Goal: Complete application form

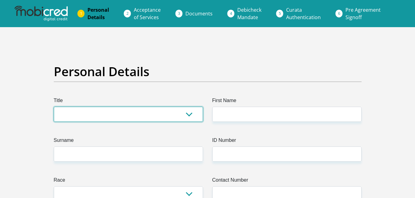
click at [155, 117] on select "Mr Ms Mrs Dr [PERSON_NAME]" at bounding box center [128, 114] width 149 height 15
select select "Mr"
click at [54, 107] on select "Mr Ms Mrs Dr [PERSON_NAME]" at bounding box center [128, 114] width 149 height 15
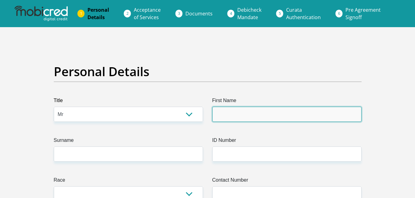
click at [249, 109] on input "First Name" at bounding box center [286, 114] width 149 height 15
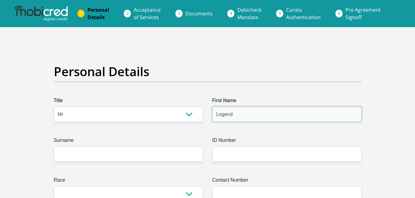
type input "Legend"
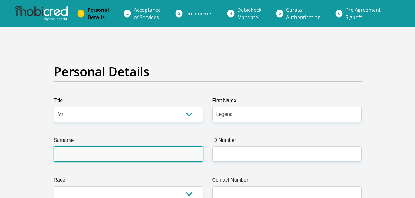
click at [164, 159] on input "Surname" at bounding box center [128, 154] width 149 height 15
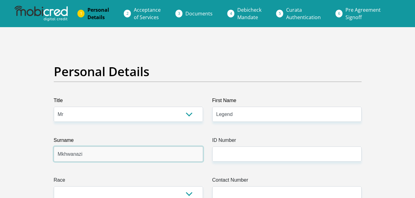
type input "Mkhwanazi"
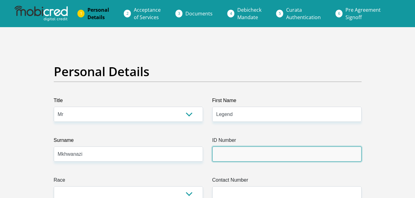
click at [232, 158] on input "ID Number" at bounding box center [286, 154] width 149 height 15
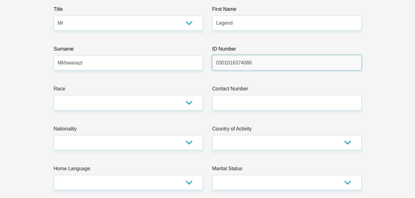
scroll to position [93, 0]
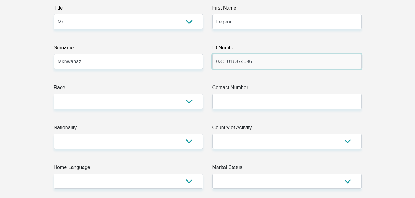
type input "0301016374086"
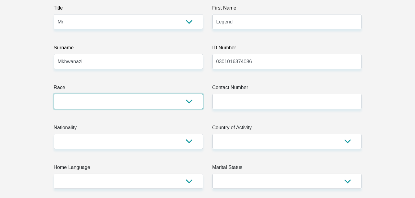
click at [177, 106] on select "Black Coloured Indian White Other" at bounding box center [128, 101] width 149 height 15
select select "1"
click at [54, 94] on select "Black Coloured Indian White Other" at bounding box center [128, 101] width 149 height 15
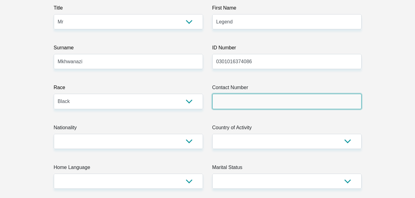
click at [245, 106] on input "Contact Number" at bounding box center [286, 101] width 149 height 15
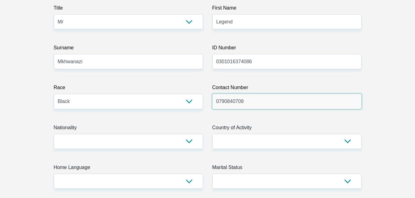
type input "0790840709"
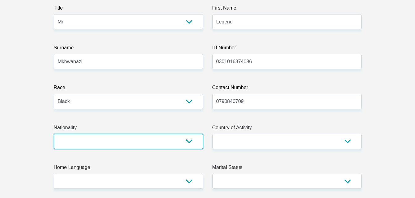
click at [175, 139] on select "South Africa Afghanistan Aland Islands Albania Algeria America Samoa American V…" at bounding box center [128, 141] width 149 height 15
select select "ZAF"
click at [54, 134] on select "South Africa Afghanistan Aland Islands Albania Algeria America Samoa American V…" at bounding box center [128, 141] width 149 height 15
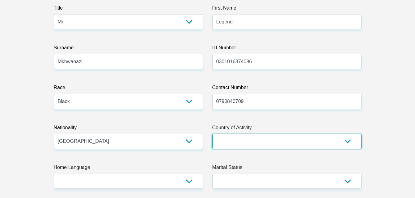
click at [260, 140] on select "South Africa Afghanistan Aland Islands Albania Algeria America Samoa American V…" at bounding box center [286, 141] width 149 height 15
select select "ZAF"
click at [212, 134] on select "South Africa Afghanistan Aland Islands Albania Algeria America Samoa American V…" at bounding box center [286, 141] width 149 height 15
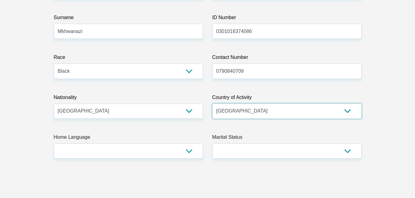
scroll to position [185, 0]
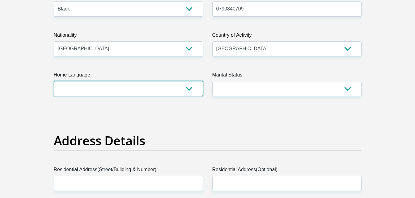
drag, startPoint x: 180, startPoint y: 95, endPoint x: 180, endPoint y: 90, distance: 5.3
click at [180, 94] on select "Afrikaans English Sepedi South Ndebele Southern Sotho Swati Tsonga Tswana Venda…" at bounding box center [128, 88] width 149 height 15
select select "ssw"
click at [54, 81] on select "Afrikaans English Sepedi South Ndebele Southern Sotho Swati Tsonga Tswana Venda…" at bounding box center [128, 88] width 149 height 15
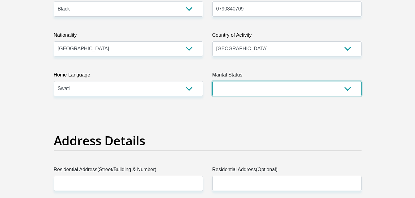
click at [245, 89] on select "Married ANC Single Divorced Widowed Married COP or Customary Law" at bounding box center [286, 88] width 149 height 15
select select "2"
click at [212, 81] on select "Married ANC Single Divorced Widowed Married COP or Customary Law" at bounding box center [286, 88] width 149 height 15
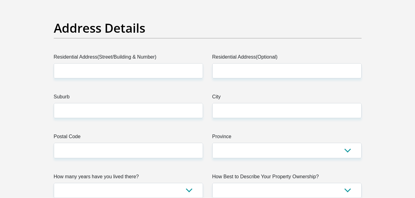
scroll to position [309, 0]
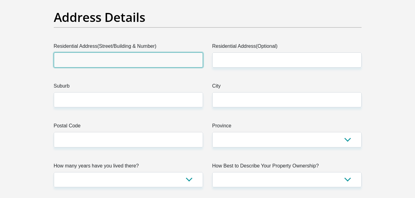
click at [174, 62] on input "Residential Address(Street/Building & Number)" at bounding box center [128, 60] width 149 height 15
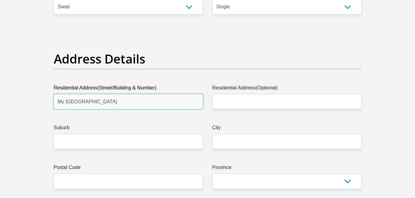
scroll to position [278, 0]
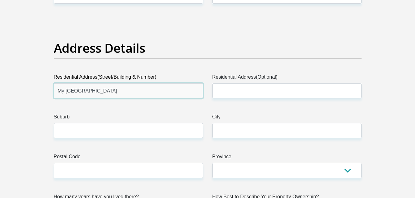
type input "My Domain Salt River A304"
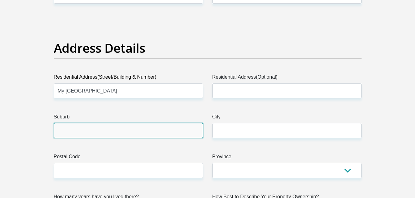
click at [173, 134] on input "Suburb" at bounding box center [128, 130] width 149 height 15
type input "Salt River"
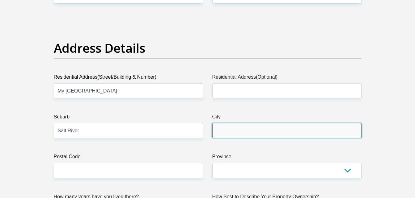
click at [228, 126] on input "City" at bounding box center [286, 130] width 149 height 15
type input "Cape Town"
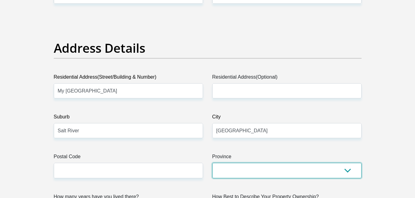
click at [262, 171] on select "Eastern Cape Free State Gauteng KwaZulu-Natal Limpopo Mpumalanga Northern Cape …" at bounding box center [286, 170] width 149 height 15
select select "Western Cape"
click at [212, 163] on select "Eastern Cape Free State Gauteng KwaZulu-Natal Limpopo Mpumalanga Northern Cape …" at bounding box center [286, 170] width 149 height 15
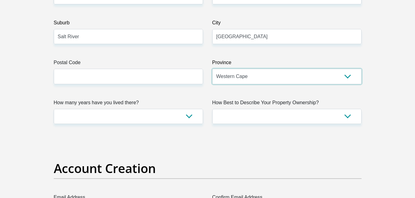
scroll to position [402, 0]
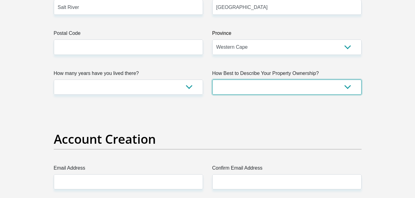
click at [293, 86] on select "Owned Rented Family Owned Company Dwelling" at bounding box center [286, 87] width 149 height 15
select select "Rented"
click at [212, 80] on select "Owned Rented Family Owned Company Dwelling" at bounding box center [286, 87] width 149 height 15
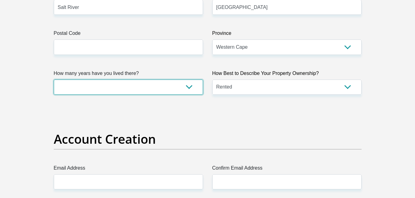
click at [181, 91] on select "less than 1 year 1-3 years 3-5 years 5+ years" at bounding box center [128, 87] width 149 height 15
select select "2"
click at [54, 80] on select "less than 1 year 1-3 years 3-5 years 5+ years" at bounding box center [128, 87] width 149 height 15
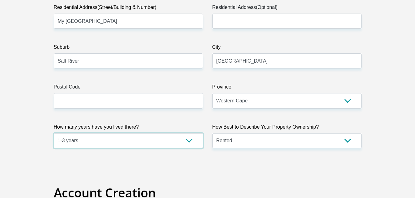
scroll to position [340, 0]
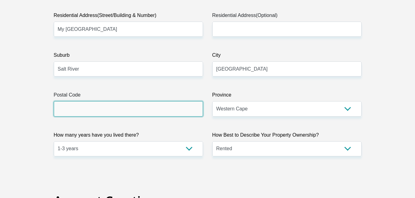
click at [159, 103] on input "Postal Code" at bounding box center [128, 108] width 149 height 15
click at [86, 107] on input "Postal Code" at bounding box center [128, 108] width 149 height 15
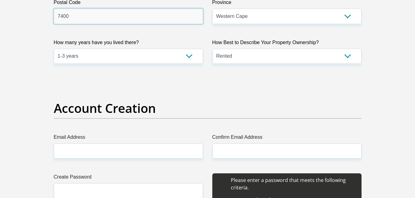
type input "7400"
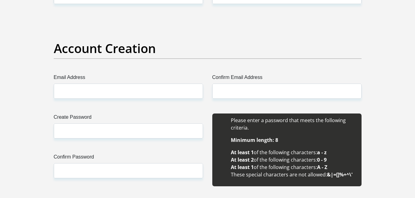
scroll to position [495, 0]
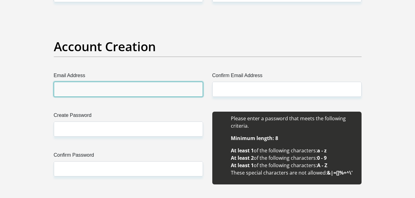
click at [185, 90] on input "Email Address" at bounding box center [128, 89] width 149 height 15
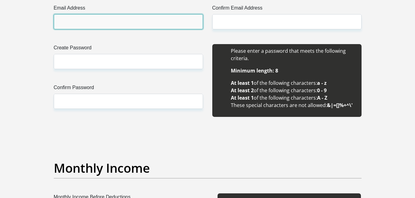
scroll to position [526, 0]
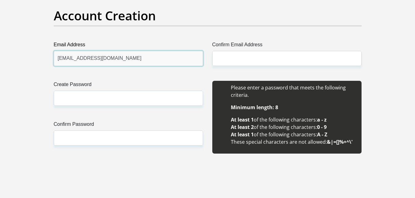
type input "Leequanati@gmail.com"
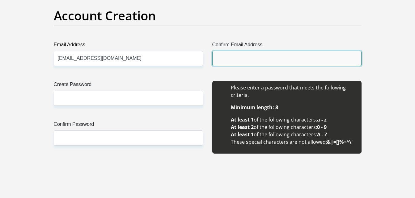
click at [245, 64] on input "Confirm Email Address" at bounding box center [286, 58] width 149 height 15
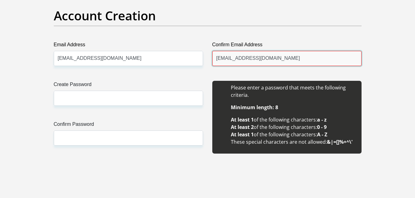
click at [226, 60] on input "Leewuanati@gmail.com" at bounding box center [286, 58] width 149 height 15
type input "Leequanati@gmail.com"
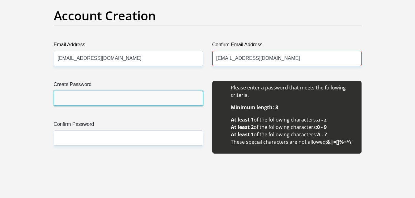
click at [163, 100] on input "Create Password" at bounding box center [128, 98] width 149 height 15
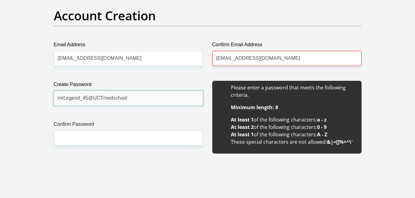
type input "mrLegend_45@UCTmedschool"
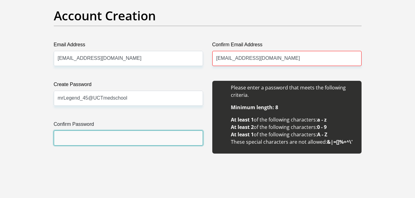
click at [68, 140] on input "Confirm Password" at bounding box center [128, 138] width 149 height 15
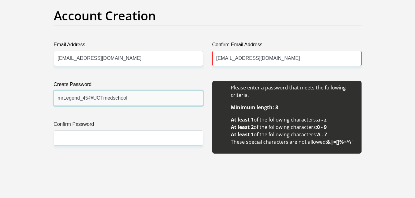
drag, startPoint x: 124, startPoint y: 100, endPoint x: 59, endPoint y: 101, distance: 65.2
click at [59, 101] on input "mrLegend_45@UCTmedschool" at bounding box center [128, 98] width 149 height 15
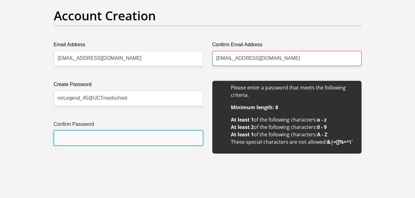
click at [82, 140] on input "Confirm Password" at bounding box center [128, 138] width 149 height 15
paste input "mrLegend_45@UCTmedschool"
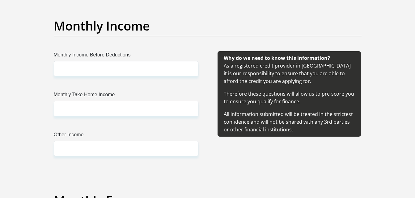
scroll to position [711, 0]
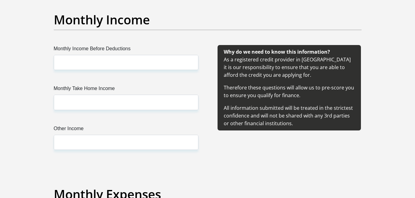
type input "mrLegend_45@UCTmedschool"
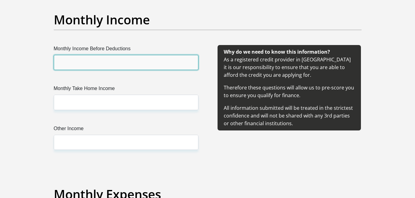
click at [126, 67] on input "Monthly Income Before Deductions" at bounding box center [126, 62] width 145 height 15
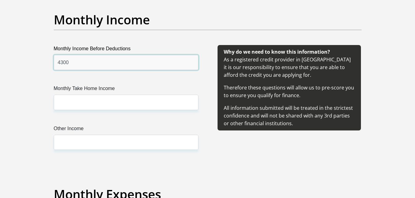
click at [58, 65] on input "4300" at bounding box center [126, 62] width 145 height 15
type input "4300"
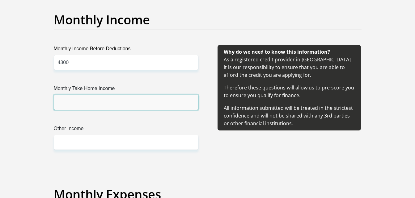
click at [70, 100] on input "Monthly Take Home Income" at bounding box center [126, 102] width 145 height 15
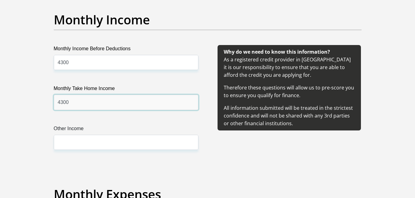
type input "4300"
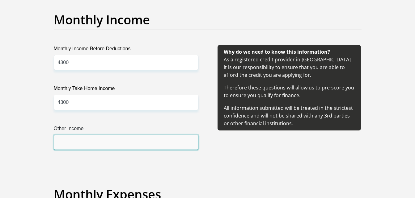
click at [71, 142] on input "Other Income" at bounding box center [126, 142] width 145 height 15
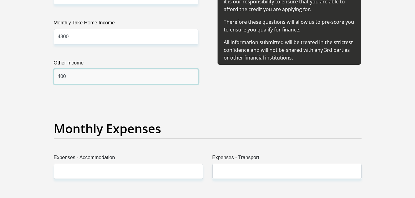
scroll to position [866, 0]
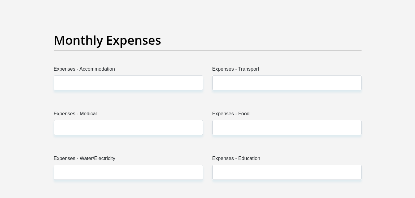
type input "400"
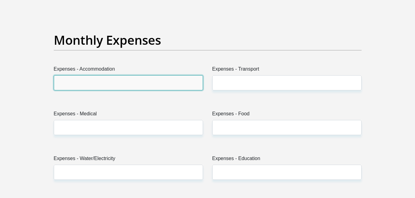
click at [131, 85] on input "Expenses - Accommodation" at bounding box center [128, 82] width 149 height 15
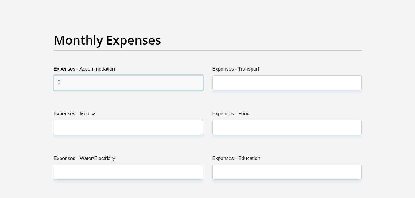
type input "0"
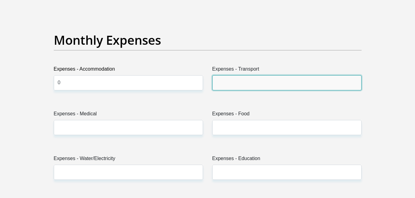
click at [234, 82] on input "Expenses - Transport" at bounding box center [286, 82] width 149 height 15
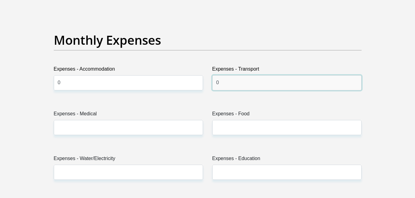
type input "0"
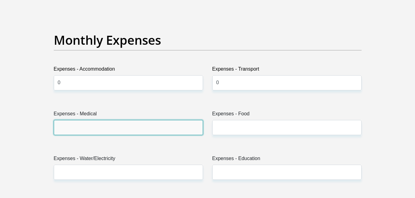
click at [154, 128] on input "Expenses - Medical" at bounding box center [128, 127] width 149 height 15
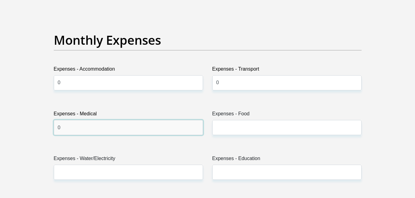
type input "0"
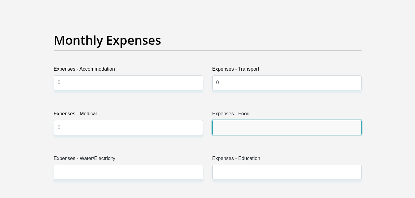
click at [223, 128] on input "Expenses - Food" at bounding box center [286, 127] width 149 height 15
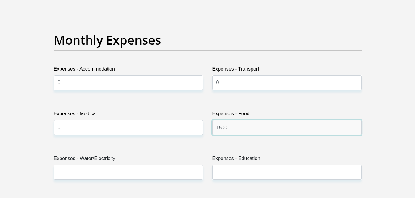
type input "1500"
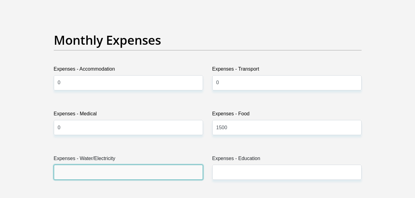
drag, startPoint x: 152, startPoint y: 179, endPoint x: 153, endPoint y: 176, distance: 3.5
click at [152, 177] on input "Expenses - Water/Electricity" at bounding box center [128, 172] width 149 height 15
type input "0"
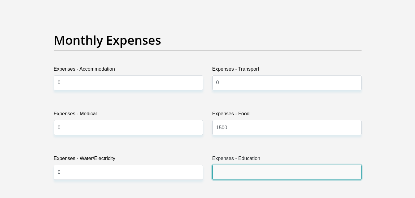
click at [212, 175] on input "Expenses - Education" at bounding box center [286, 172] width 149 height 15
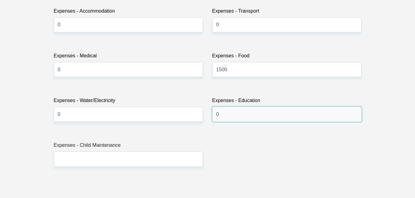
scroll to position [927, 0]
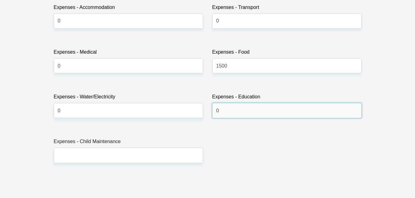
type input "0"
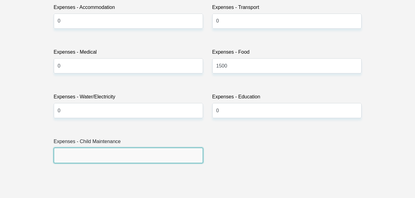
click at [143, 160] on input "Expenses - Child Maintenance" at bounding box center [128, 155] width 149 height 15
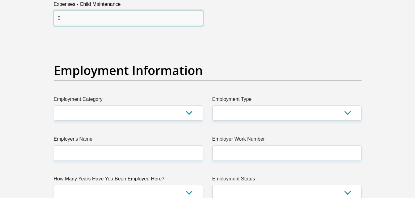
scroll to position [1051, 0]
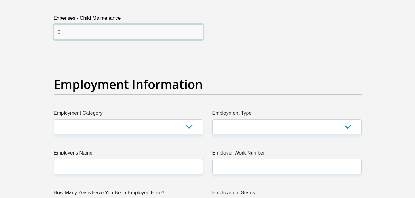
type input "0"
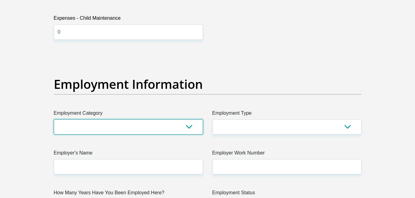
click at [181, 130] on select "AGRICULTURE ALCOHOL & TOBACCO CONSTRUCTION MATERIALS METALLURGY EQUIPMENT FOR R…" at bounding box center [128, 127] width 149 height 15
select select "71"
click at [54, 120] on select "AGRICULTURE ALCOHOL & TOBACCO CONSTRUCTION MATERIALS METALLURGY EQUIPMENT FOR R…" at bounding box center [128, 127] width 149 height 15
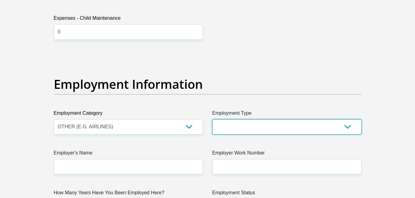
click at [274, 127] on select "College/Lecturer Craft Seller Creative Driver Executive Farmer Forces - Non Com…" at bounding box center [286, 127] width 149 height 15
select select "Student"
click at [212, 120] on select "College/Lecturer Craft Seller Creative Driver Executive Farmer Forces - Non Com…" at bounding box center [286, 127] width 149 height 15
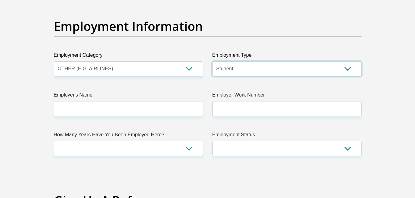
scroll to position [1113, 0]
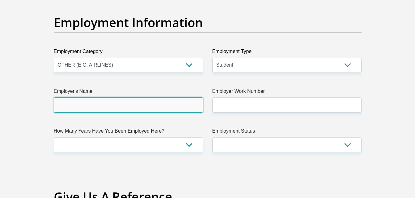
click at [151, 104] on input "Employer's Name" at bounding box center [128, 105] width 149 height 15
type input "UCT"
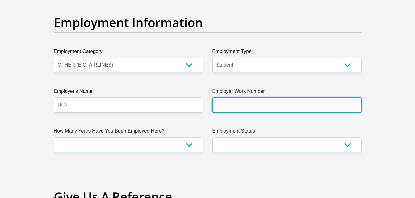
click at [265, 109] on input "Employer Work Number" at bounding box center [286, 105] width 149 height 15
type input "0"
type input "0799835914"
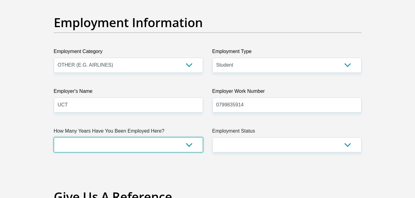
click at [190, 147] on select "less than 1 year 1-3 years 3-5 years 5+ years" at bounding box center [128, 145] width 149 height 15
select select "60"
click at [54, 138] on select "less than 1 year 1-3 years 3-5 years 5+ years" at bounding box center [128, 145] width 149 height 15
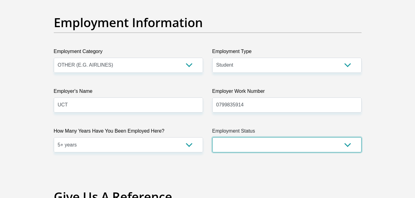
click at [267, 139] on select "Permanent/Full-time Part-time/Casual Contract Worker Self-Employed Housewife Re…" at bounding box center [286, 145] width 149 height 15
select select "7"
click at [212, 138] on select "Permanent/Full-time Part-time/Casual Contract Worker Self-Employed Housewife Re…" at bounding box center [286, 145] width 149 height 15
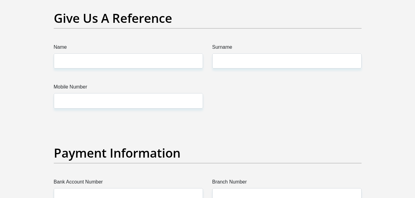
scroll to position [1298, 0]
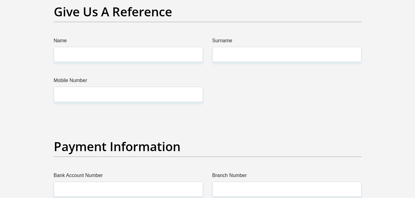
drag, startPoint x: 173, startPoint y: 66, endPoint x: 176, endPoint y: 62, distance: 5.3
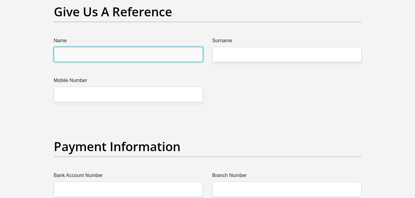
click at [176, 62] on input "Name" at bounding box center [128, 54] width 149 height 15
type input "Sfiso"
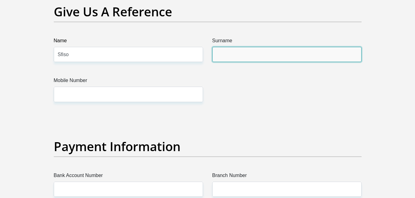
click at [219, 53] on input "Surname" at bounding box center [286, 54] width 149 height 15
type input "M"
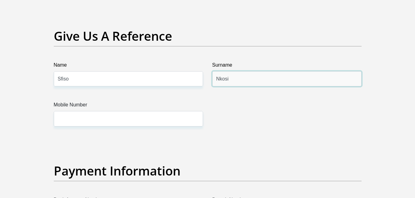
scroll to position [1277, 0]
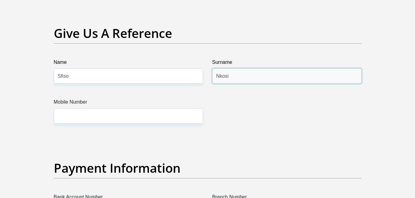
type input "Nkosi"
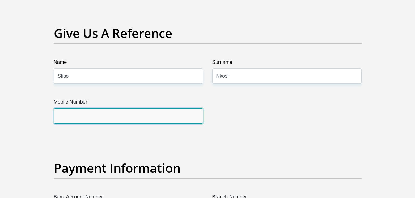
click at [167, 118] on input "Mobile Number" at bounding box center [128, 116] width 149 height 15
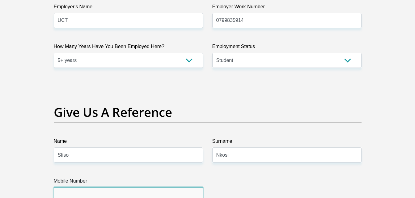
scroll to position [1197, 0]
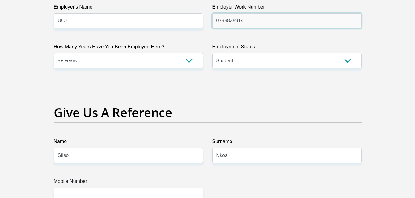
drag, startPoint x: 248, startPoint y: 21, endPoint x: 215, endPoint y: 22, distance: 32.5
click at [215, 22] on input "0799835914" at bounding box center [286, 20] width 149 height 15
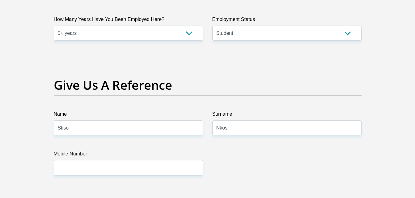
scroll to position [1290, 0]
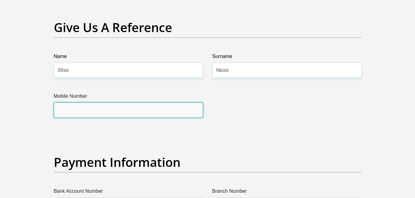
click at [139, 110] on input "Mobile Number" at bounding box center [128, 110] width 149 height 15
paste input "0799835914"
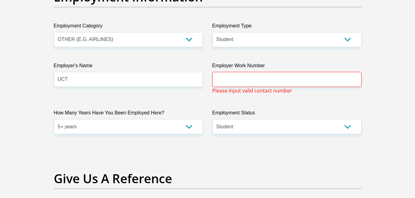
scroll to position [1136, 0]
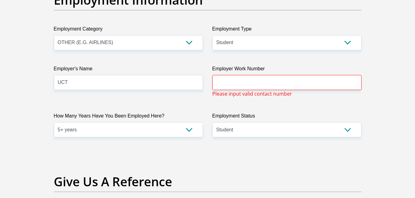
type input "0799835914"
click at [228, 79] on input "Employer Work Number" at bounding box center [286, 82] width 149 height 15
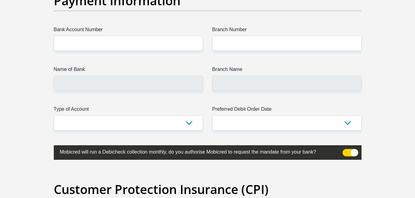
scroll to position [1414, 0]
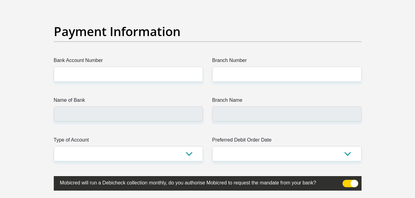
type input "0790840709"
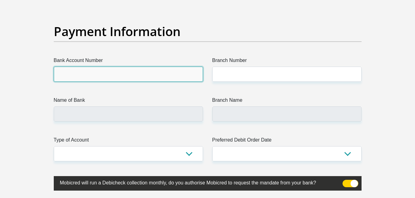
click at [181, 79] on input "Bank Account Number" at bounding box center [128, 74] width 149 height 15
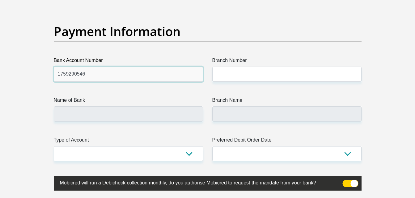
type input "1759290546"
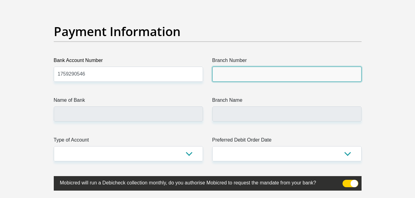
click at [240, 78] on input "Branch Number" at bounding box center [286, 74] width 149 height 15
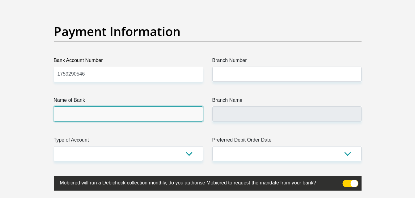
click at [163, 116] on input "Name of Bank" at bounding box center [128, 114] width 149 height 15
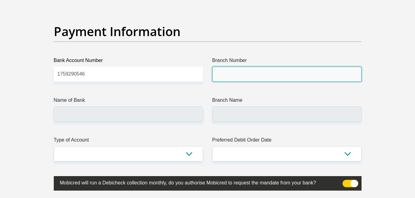
click at [236, 76] on input "Branch Number" at bounding box center [286, 74] width 149 height 15
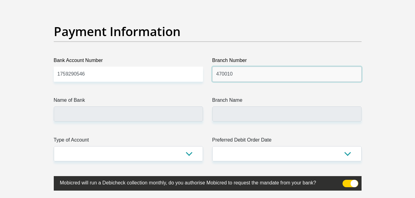
type input "470010"
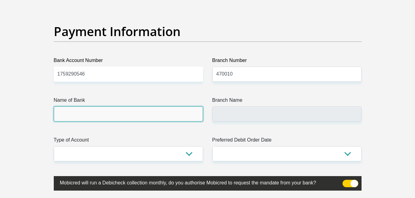
click at [156, 117] on input "Name of Bank" at bounding box center [128, 114] width 149 height 15
type input "CAPITEC BANK LIMITED"
type input "CAPITEC BANK CPC"
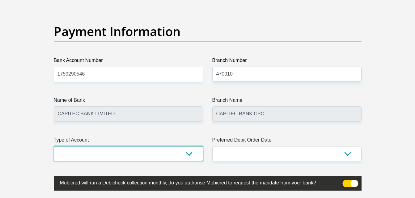
click at [196, 154] on select "Cheque Savings" at bounding box center [128, 154] width 149 height 15
select select "SAV"
click at [54, 147] on select "Cheque Savings" at bounding box center [128, 154] width 149 height 15
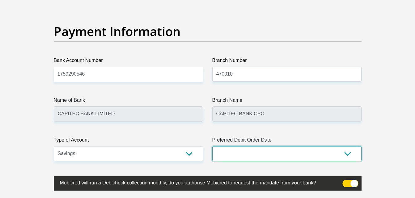
drag, startPoint x: 253, startPoint y: 160, endPoint x: 256, endPoint y: 156, distance: 5.6
click at [254, 160] on select "1st 2nd 3rd 4th 5th 7th 18th 19th 20th 21st 22nd 23rd 24th 25th 26th 27th 28th …" at bounding box center [286, 154] width 149 height 15
select select "18"
click at [212, 147] on select "1st 2nd 3rd 4th 5th 7th 18th 19th 20th 21st 22nd 23rd 24th 25th 26th 27th 28th …" at bounding box center [286, 154] width 149 height 15
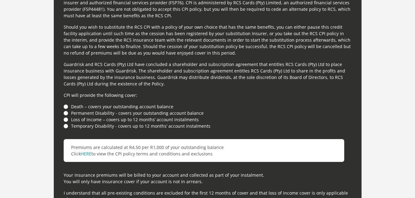
scroll to position [1692, 0]
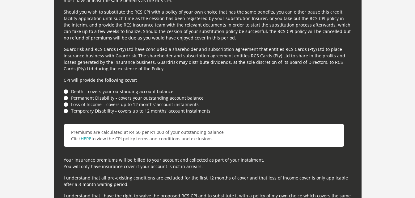
click at [66, 92] on li "Death – covers your outstanding account balance" at bounding box center [208, 91] width 288 height 6
click at [65, 94] on li "Death – covers your outstanding account balance" at bounding box center [208, 91] width 288 height 6
click at [66, 105] on li "Loss of Income – covers up to 12 months’ account instalments" at bounding box center [208, 104] width 288 height 6
click at [67, 114] on li "Temporary Disability - covers up to 12 months’ account instalments" at bounding box center [208, 111] width 288 height 6
click at [86, 141] on link "HERE" at bounding box center [86, 139] width 11 height 6
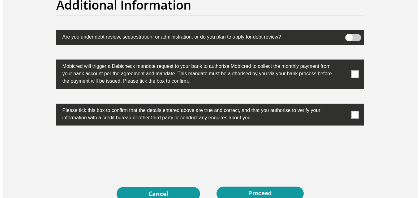
scroll to position [1958, 0]
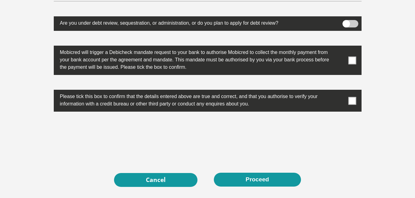
click at [354, 21] on span at bounding box center [351, 23] width 16 height 7
click at [346, 22] on input "checkbox" at bounding box center [346, 22] width 0 height 0
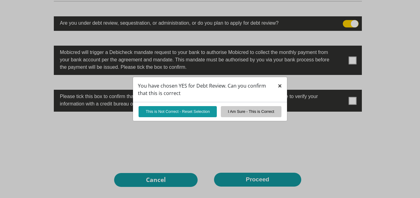
click at [276, 86] on button "×" at bounding box center [280, 86] width 14 height 18
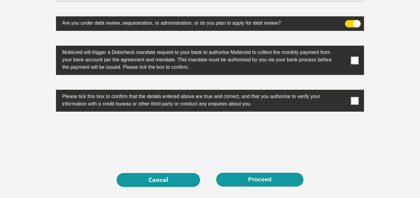
drag, startPoint x: 353, startPoint y: 62, endPoint x: 351, endPoint y: 64, distance: 3.7
click at [354, 63] on span at bounding box center [355, 61] width 8 height 8
click at [342, 47] on input "checkbox" at bounding box center [342, 47] width 0 height 0
click at [358, 102] on span at bounding box center [355, 101] width 8 height 8
click at [342, 92] on input "checkbox" at bounding box center [342, 92] width 0 height 0
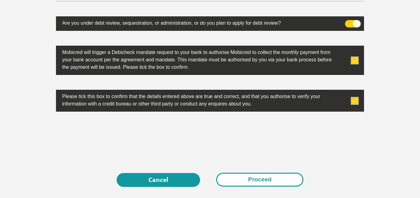
click at [262, 182] on button "Proceed" at bounding box center [259, 180] width 87 height 14
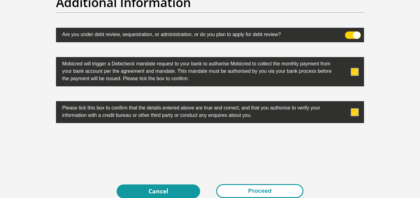
scroll to position [1969, 0]
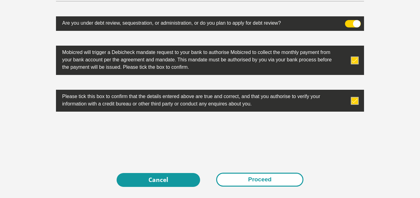
click at [262, 182] on button "Proceed" at bounding box center [259, 180] width 87 height 14
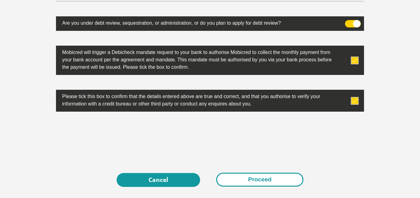
click at [257, 180] on button "Proceed" at bounding box center [259, 180] width 87 height 14
click at [272, 178] on button "Proceed" at bounding box center [259, 180] width 87 height 14
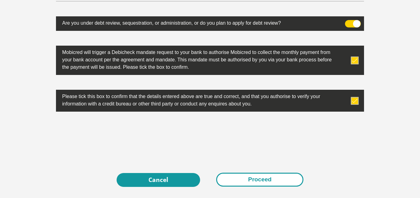
click at [272, 178] on button "Proceed" at bounding box center [259, 180] width 87 height 14
click at [264, 180] on button "Proceed" at bounding box center [259, 180] width 87 height 14
drag, startPoint x: 264, startPoint y: 179, endPoint x: 263, endPoint y: 175, distance: 4.2
click at [264, 179] on button "Proceed" at bounding box center [259, 180] width 87 height 14
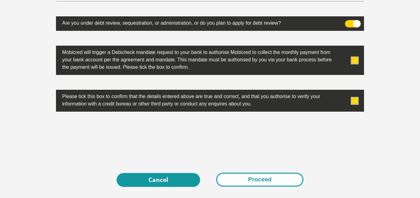
click at [263, 175] on button "Proceed" at bounding box center [259, 180] width 87 height 14
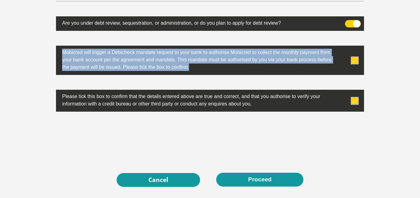
drag, startPoint x: 232, startPoint y: 33, endPoint x: 228, endPoint y: 76, distance: 43.1
drag, startPoint x: 228, startPoint y: 76, endPoint x: 208, endPoint y: 32, distance: 48.4
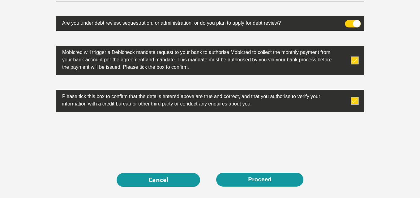
drag, startPoint x: 239, startPoint y: 194, endPoint x: 242, endPoint y: 189, distance: 5.7
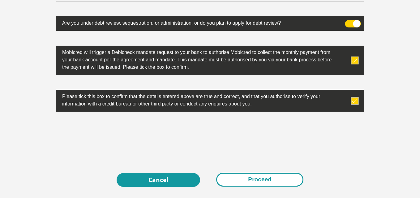
drag, startPoint x: 242, startPoint y: 189, endPoint x: 243, endPoint y: 185, distance: 4.1
click at [243, 183] on button "Proceed" at bounding box center [259, 180] width 87 height 14
click at [245, 181] on button "Proceed" at bounding box center [259, 180] width 87 height 14
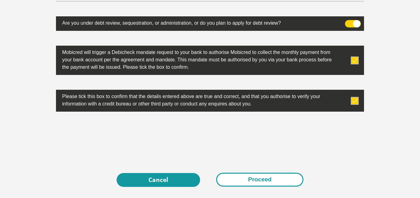
click at [259, 177] on button "Proceed" at bounding box center [259, 180] width 87 height 14
click at [259, 178] on button "Proceed" at bounding box center [259, 180] width 87 height 14
click at [256, 181] on button "Proceed" at bounding box center [259, 180] width 87 height 14
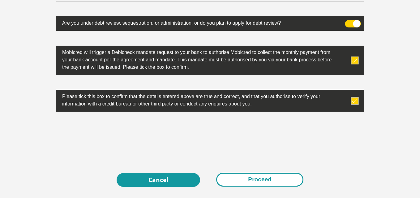
click at [256, 181] on button "Proceed" at bounding box center [259, 180] width 87 height 14
click at [255, 181] on button "Proceed" at bounding box center [259, 180] width 87 height 14
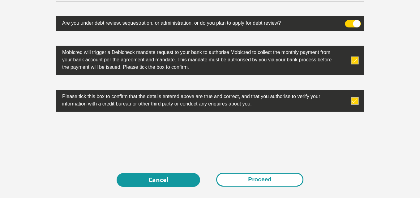
click at [255, 181] on button "Proceed" at bounding box center [259, 180] width 87 height 14
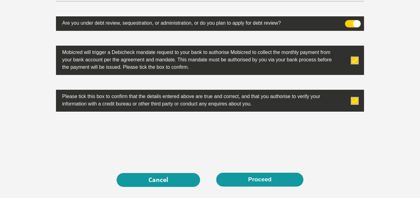
click at [221, 53] on label "Mobicred will trigger a Debicheck mandate request to your bank to authorise Mob…" at bounding box center [194, 59] width 277 height 27
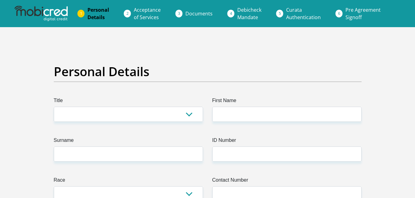
click at [142, 17] on span "Acceptance of Services" at bounding box center [147, 13] width 27 height 14
click at [155, 16] on span "Acceptance of Services" at bounding box center [147, 13] width 27 height 14
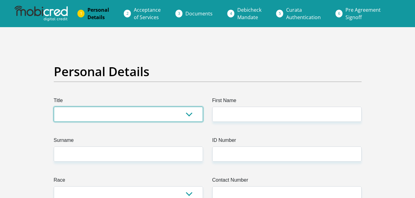
click at [153, 120] on select "Mr Ms Mrs Dr [PERSON_NAME]" at bounding box center [128, 114] width 149 height 15
select select "Mr"
click at [54, 107] on select "Mr Ms Mrs Dr [PERSON_NAME]" at bounding box center [128, 114] width 149 height 15
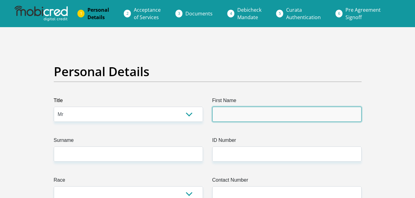
click at [307, 110] on input "First Name" at bounding box center [286, 114] width 149 height 15
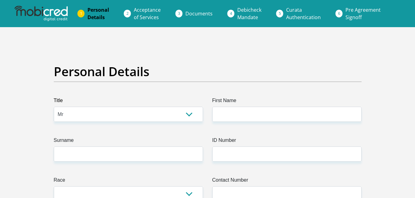
click at [198, 17] on span "Documents" at bounding box center [198, 13] width 27 height 7
